Goal: Task Accomplishment & Management: Use online tool/utility

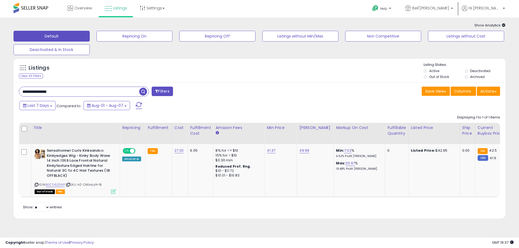
click at [0, 90] on html "Unable to login Retrieving listings data.. has not yet accepted the Terms of Us…" at bounding box center [259, 124] width 519 height 248
paste input "text"
click at [80, 70] on div "Listings" at bounding box center [52, 69] width 74 height 9
click at [144, 94] on span "button" at bounding box center [143, 92] width 8 height 8
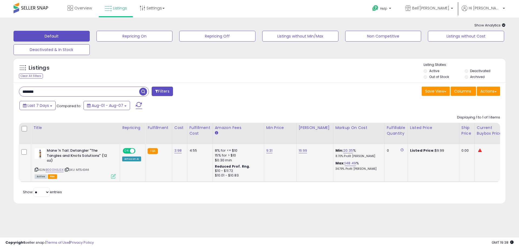
click at [114, 177] on icon at bounding box center [113, 176] width 5 height 5
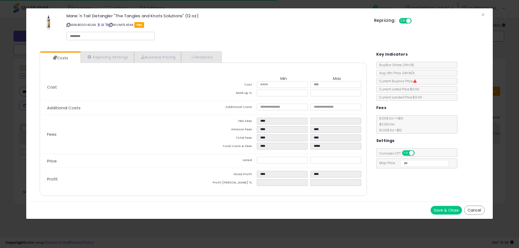
click at [480, 209] on button "Cancel" at bounding box center [474, 210] width 21 height 9
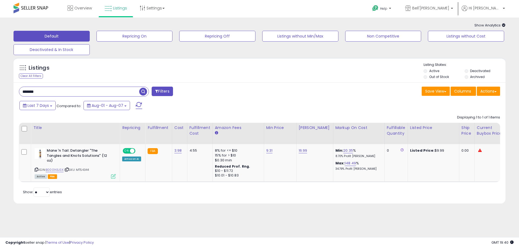
click at [75, 89] on input "*******" at bounding box center [79, 91] width 120 height 9
paste input "text"
click at [143, 91] on span "button" at bounding box center [143, 92] width 8 height 8
click at [112, 176] on icon at bounding box center [113, 176] width 5 height 5
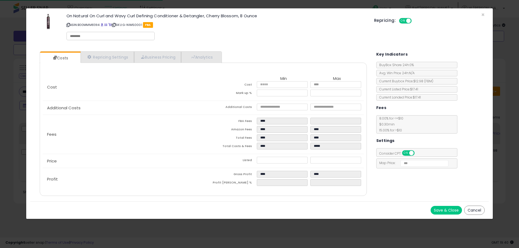
click at [479, 211] on button "Cancel" at bounding box center [474, 210] width 21 height 9
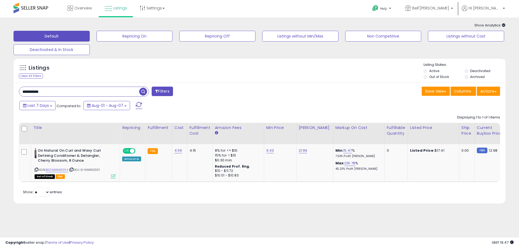
drag, startPoint x: 58, startPoint y: 88, endPoint x: 26, endPoint y: 96, distance: 33.0
click at [0, 88] on html "Unable to login Retrieving listings data.. has not yet accepted the Terms of Us…" at bounding box center [259, 124] width 519 height 248
paste input "**"
click at [141, 93] on span "button" at bounding box center [143, 92] width 8 height 8
click at [80, 93] on input "**********" at bounding box center [79, 91] width 120 height 9
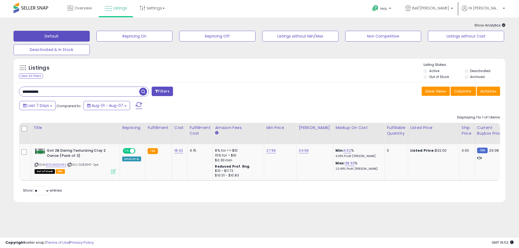
paste input "***"
click at [143, 92] on span "button" at bounding box center [143, 92] width 8 height 8
click at [113, 172] on icon at bounding box center [113, 171] width 5 height 5
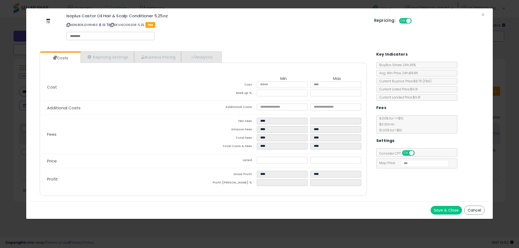
click at [472, 210] on button "Cancel" at bounding box center [474, 210] width 21 height 9
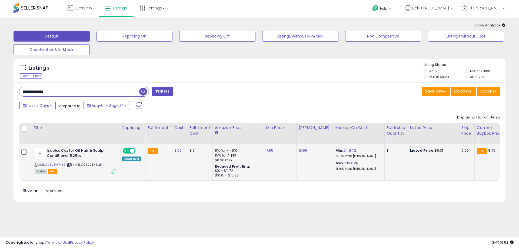
click at [114, 172] on icon at bounding box center [113, 171] width 5 height 5
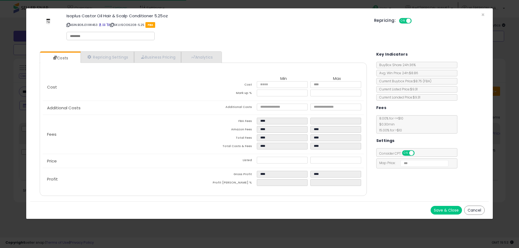
click at [481, 211] on button "Cancel" at bounding box center [474, 210] width 21 height 9
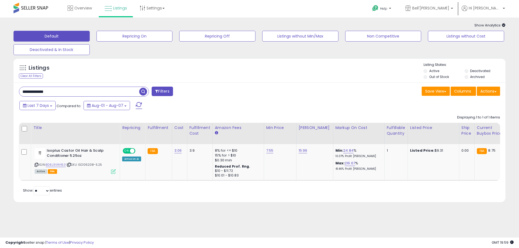
drag, startPoint x: 56, startPoint y: 90, endPoint x: 11, endPoint y: 87, distance: 45.5
click at [11, 87] on div "Listings Clear All Filters" at bounding box center [259, 132] width 500 height 154
paste input "text"
click at [144, 94] on span "button" at bounding box center [143, 92] width 8 height 8
click at [112, 171] on icon at bounding box center [113, 171] width 5 height 5
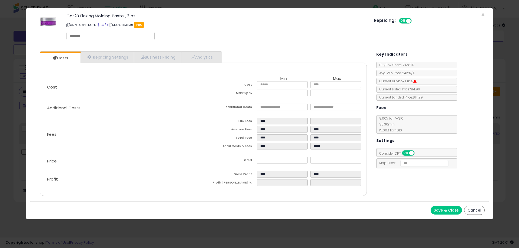
click at [481, 208] on button "Cancel" at bounding box center [474, 210] width 21 height 9
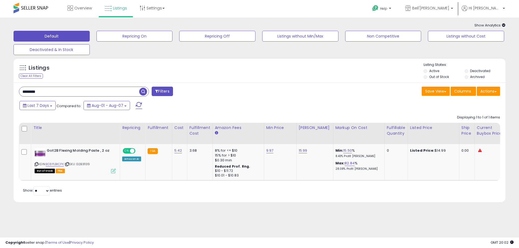
drag, startPoint x: 55, startPoint y: 90, endPoint x: 64, endPoint y: 92, distance: 9.8
click at [15, 92] on div "******** Filters" at bounding box center [137, 92] width 245 height 11
paste input "text"
type input "********"
drag, startPoint x: 143, startPoint y: 93, endPoint x: 5, endPoint y: 125, distance: 142.0
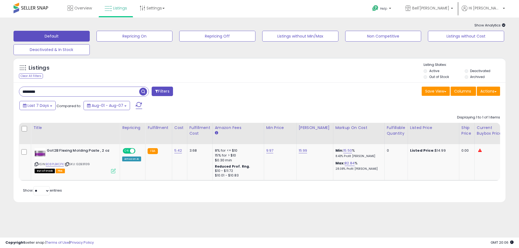
click at [142, 94] on span "button" at bounding box center [143, 92] width 8 height 8
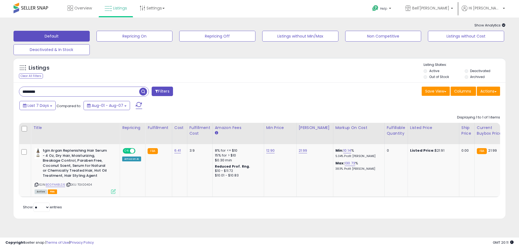
paste input "****"
click at [142, 91] on span "button" at bounding box center [143, 92] width 8 height 8
drag, startPoint x: 103, startPoint y: 92, endPoint x: -16, endPoint y: 92, distance: 119.8
click at [0, 92] on html "Unable to login Retrieving listings data.. has not yet accepted the Terms of Us…" at bounding box center [259, 124] width 519 height 248
paste input "text"
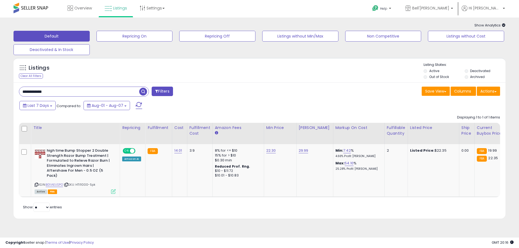
click at [144, 91] on span "button" at bounding box center [143, 92] width 8 height 8
click at [114, 191] on icon at bounding box center [113, 192] width 5 height 5
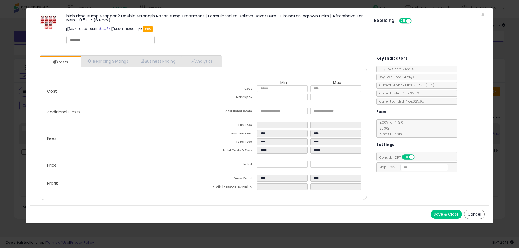
click at [478, 216] on button "Cancel" at bounding box center [474, 214] width 21 height 9
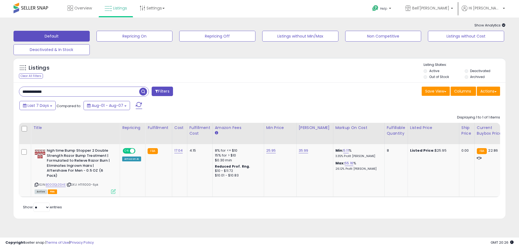
drag, startPoint x: 67, startPoint y: 91, endPoint x: 11, endPoint y: 91, distance: 56.0
click at [11, 91] on div "Listings Clear All Filters" at bounding box center [259, 140] width 500 height 171
paste input "text"
type input "********"
click at [143, 88] on button "button" at bounding box center [144, 91] width 10 height 8
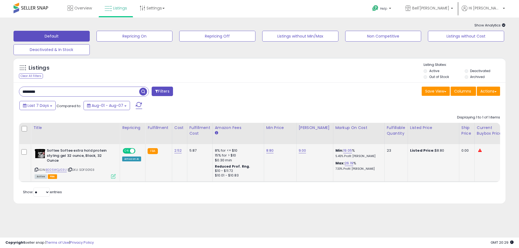
click at [507, 175] on td "Softee Softee extra hold protein styling gel 32 ounce, Black, 32 Ounce ASIN: B0…" at bounding box center [519, 163] width 24 height 38
